Goal: Unclear

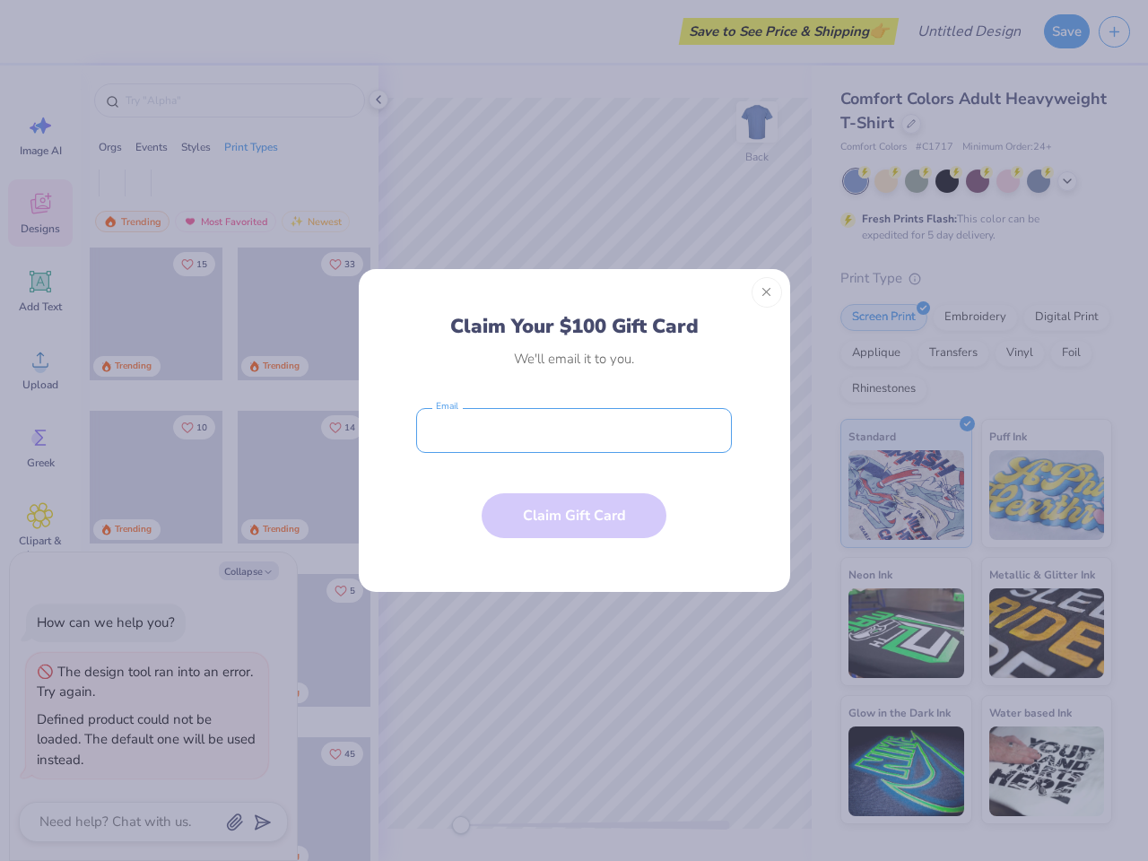
type textarea "x"
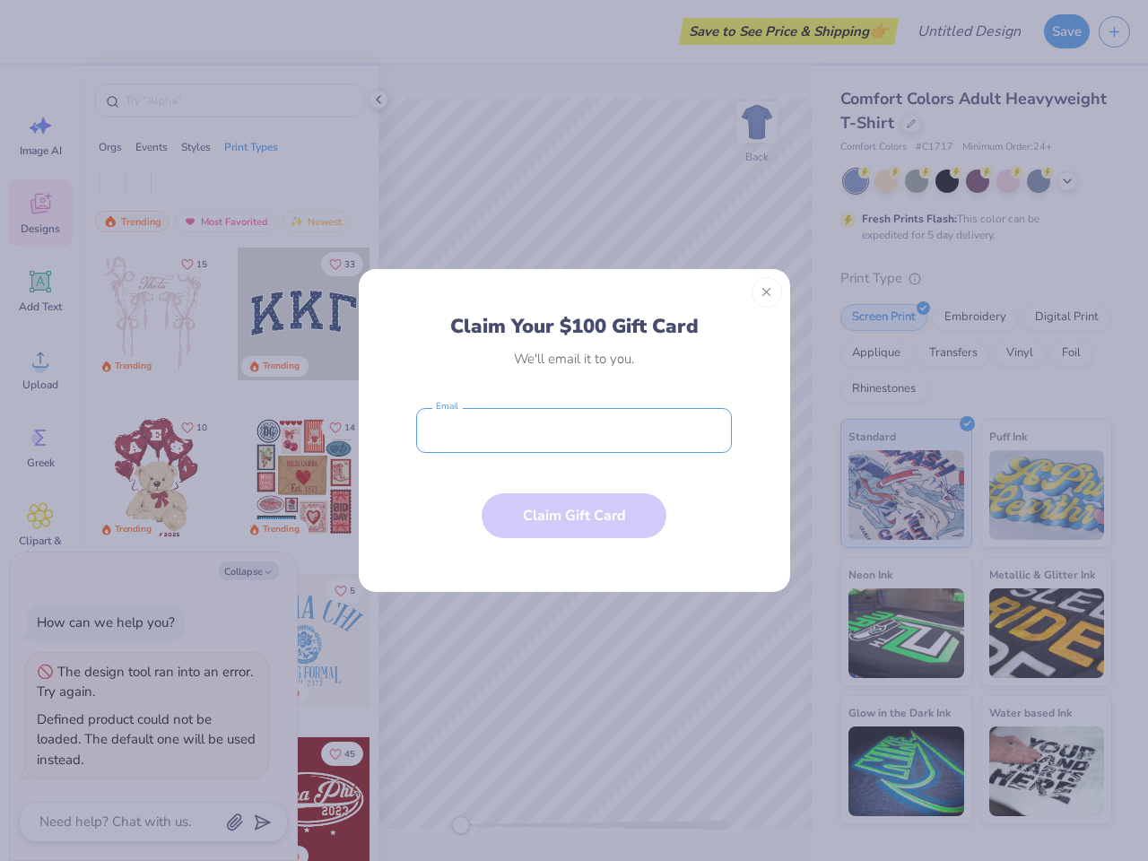
click at [574, 431] on input "email" at bounding box center [574, 430] width 316 height 45
click at [767, 293] on button "Close" at bounding box center [767, 292] width 31 height 31
